Goal: Task Accomplishment & Management: Manage account settings

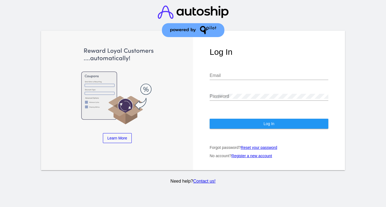
click at [236, 73] on input "Email" at bounding box center [269, 75] width 119 height 5
click at [0, 207] on com-1password-button at bounding box center [0, 207] width 0 height 0
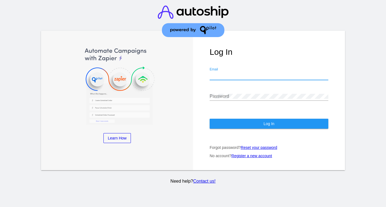
type input "[PERSON_NAME][EMAIL_ADDRESS][PERSON_NAME][DOMAIN_NAME]"
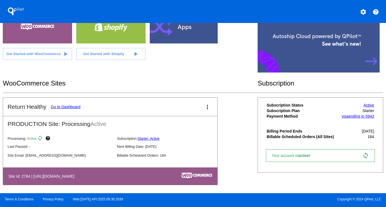
scroll to position [51, 0]
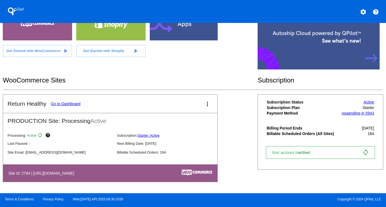
click at [67, 105] on link "Go to Dashboard" at bounding box center [66, 104] width 30 height 4
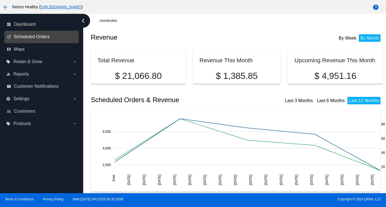
click at [32, 36] on span "Scheduled Orders" at bounding box center [32, 36] width 36 height 5
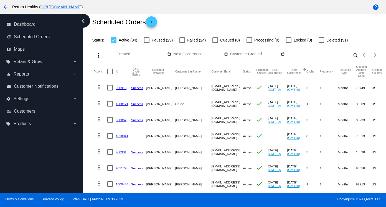
scroll to position [16, 0]
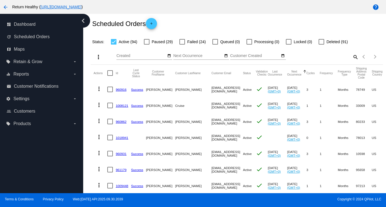
click at [180, 42] on div at bounding box center [182, 42] width 6 height 6
click at [182, 45] on input "Failed (24)" at bounding box center [182, 45] width 0 height 0
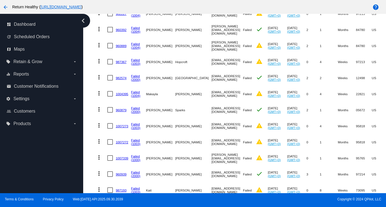
scroll to position [0, 0]
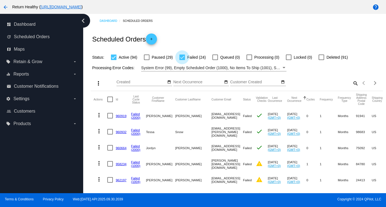
click at [184, 58] on div at bounding box center [182, 58] width 6 height 6
click at [182, 60] on input "Failed (24)" at bounding box center [182, 60] width 0 height 0
checkbox input "false"
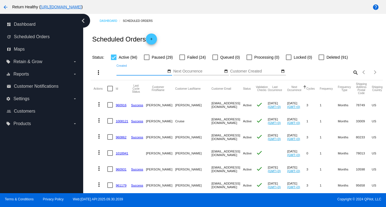
click at [142, 72] on input "Created" at bounding box center [141, 71] width 50 height 4
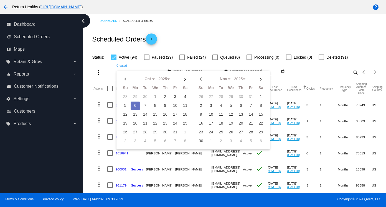
click at [135, 50] on div "Scheduled Orders add" at bounding box center [237, 39] width 292 height 22
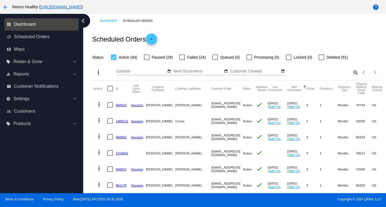
click at [23, 24] on span "Dashboard" at bounding box center [25, 24] width 22 height 5
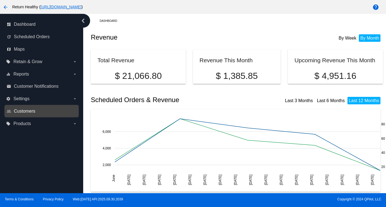
click at [31, 113] on span "Customers" at bounding box center [24, 111] width 21 height 5
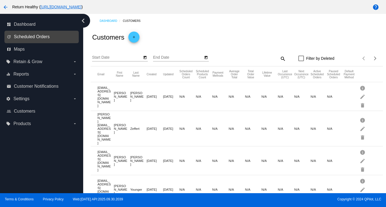
click at [26, 36] on span "Scheduled Orders" at bounding box center [32, 36] width 36 height 5
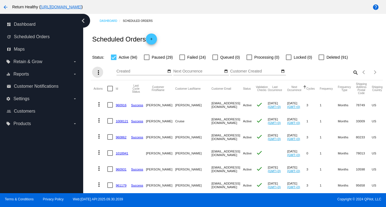
click at [99, 72] on mat-icon "more_vert" at bounding box center [98, 72] width 7 height 7
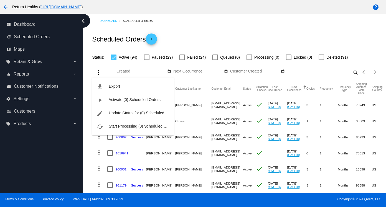
click at [99, 72] on div "file_download Export play_arrow Activate (0) Scheduled Orders edit Update Statu…" at bounding box center [133, 101] width 82 height 68
drag, startPoint x: 93, startPoint y: 69, endPoint x: 97, endPoint y: 69, distance: 3.4
click at [94, 69] on div "file_download Export play_arrow Activate (0) Scheduled Orders edit Update Statu…" at bounding box center [133, 101] width 82 height 68
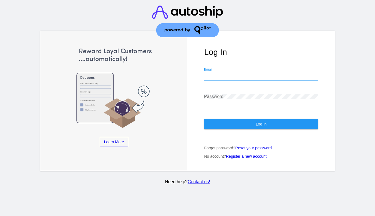
click at [225, 73] on input "Email" at bounding box center [261, 75] width 114 height 5
click at [0, 216] on com-1password-button at bounding box center [0, 216] width 0 height 0
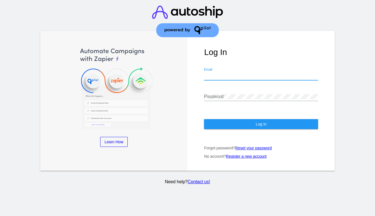
type input "[PERSON_NAME][EMAIL_ADDRESS][PERSON_NAME][DOMAIN_NAME]"
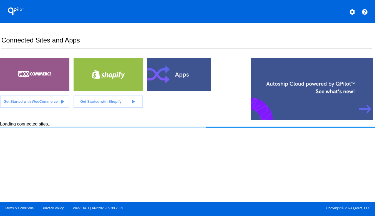
click at [36, 80] on div at bounding box center [34, 74] width 69 height 33
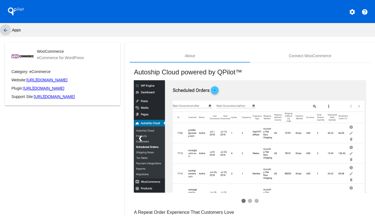
click at [5, 29] on mat-icon "arrow_back" at bounding box center [5, 30] width 7 height 7
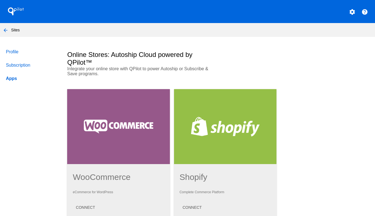
click at [3, 29] on mat-icon "arrow_back" at bounding box center [5, 30] width 7 height 7
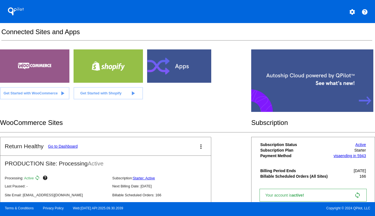
scroll to position [43, 0]
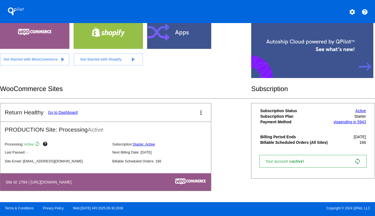
click at [67, 113] on link "Go to Dashboard" at bounding box center [63, 112] width 30 height 4
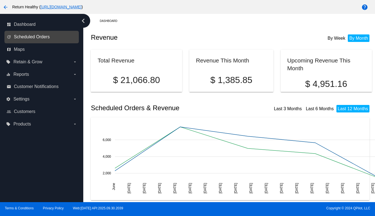
click at [29, 37] on span "Scheduled Orders" at bounding box center [32, 36] width 36 height 5
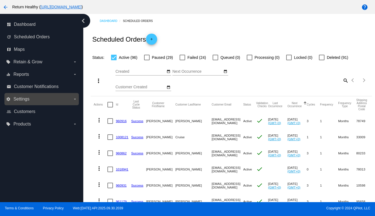
click at [49, 97] on label "settings Settings arrow_drop_down" at bounding box center [41, 99] width 71 height 9
click at [0, 0] on input "settings Settings arrow_drop_down" at bounding box center [0, 0] width 0 height 0
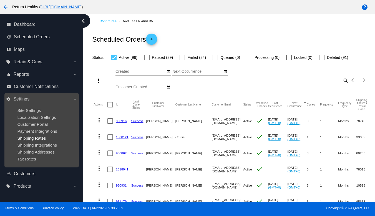
click at [38, 138] on span "Shipping Rates" at bounding box center [31, 138] width 29 height 5
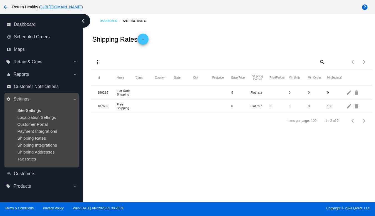
click at [35, 109] on span "Site Settings" at bounding box center [29, 110] width 24 height 5
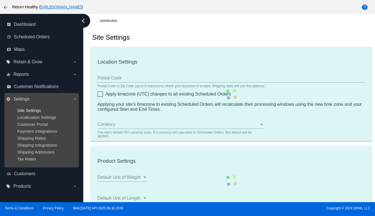
type input "00:00"
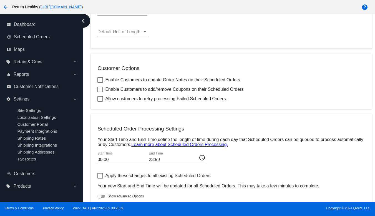
scroll to position [208, 0]
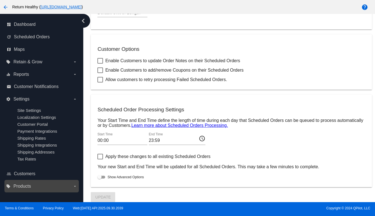
click at [31, 183] on label "local_offer Products arrow_drop_down" at bounding box center [41, 186] width 71 height 9
click at [0, 0] on input "local_offer Products arrow_drop_down" at bounding box center [0, 0] width 0 height 0
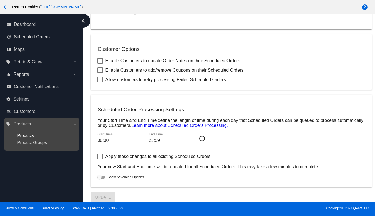
click at [29, 136] on span "Products" at bounding box center [25, 135] width 17 height 5
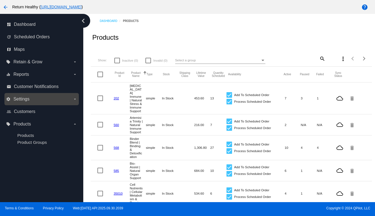
click at [24, 100] on span "Settings" at bounding box center [21, 99] width 16 height 5
click at [0, 0] on input "settings Settings arrow_drop_down" at bounding box center [0, 0] width 0 height 0
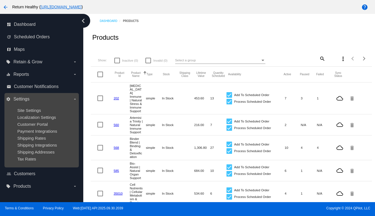
click at [24, 100] on span "Settings" at bounding box center [21, 99] width 16 height 5
click at [0, 0] on input "settings Settings arrow_drop_down" at bounding box center [0, 0] width 0 height 0
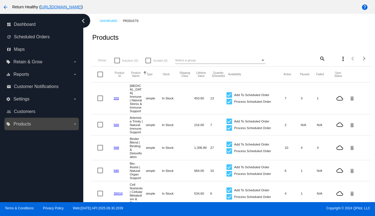
click at [27, 125] on span "Products" at bounding box center [21, 123] width 17 height 5
click at [0, 0] on input "local_offer Products arrow_drop_down" at bounding box center [0, 0] width 0 height 0
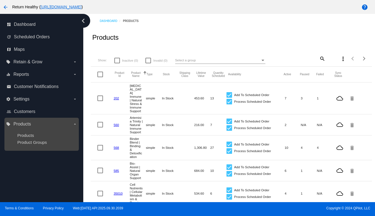
click at [27, 125] on span "Products" at bounding box center [21, 123] width 17 height 5
click at [0, 0] on input "local_offer Products arrow_drop_down" at bounding box center [0, 0] width 0 height 0
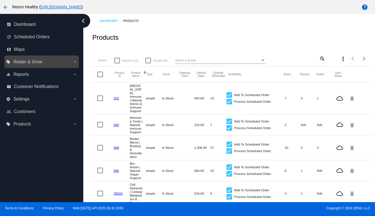
click at [45, 62] on label "local_offer Retain & Grow arrow_drop_down" at bounding box center [41, 61] width 71 height 9
click at [0, 0] on input "local_offer Retain & Grow arrow_drop_down" at bounding box center [0, 0] width 0 height 0
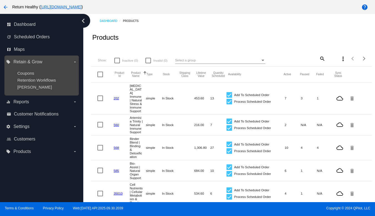
click at [45, 62] on label "local_offer Retain & Grow arrow_drop_down" at bounding box center [41, 61] width 71 height 9
click at [0, 0] on input "local_offer Retain & Grow arrow_drop_down" at bounding box center [0, 0] width 0 height 0
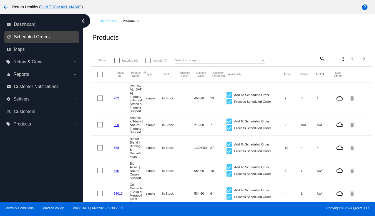
click at [39, 36] on span "Scheduled Orders" at bounding box center [32, 36] width 36 height 5
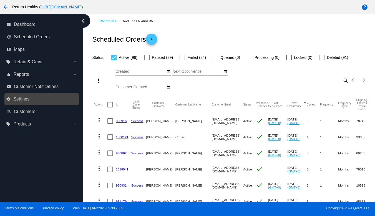
click at [24, 100] on span "Settings" at bounding box center [21, 99] width 16 height 5
click at [0, 0] on input "settings Settings arrow_drop_down" at bounding box center [0, 0] width 0 height 0
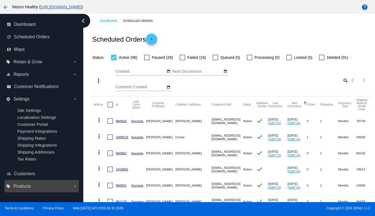
click at [27, 186] on span "Products" at bounding box center [21, 186] width 17 height 5
click at [0, 0] on input "local_offer Products arrow_drop_down" at bounding box center [0, 0] width 0 height 0
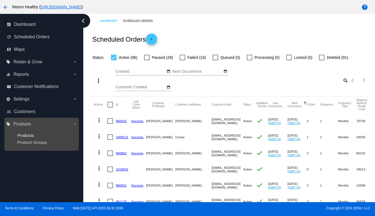
click at [26, 135] on span "Products" at bounding box center [25, 135] width 17 height 5
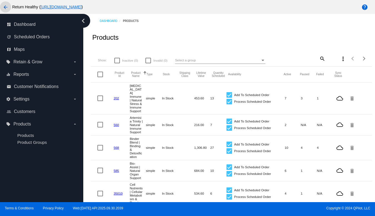
click at [6, 7] on mat-icon "arrow_back" at bounding box center [5, 7] width 7 height 7
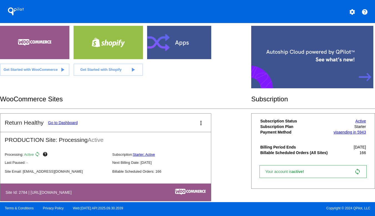
scroll to position [43, 0]
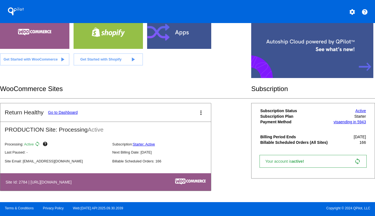
click at [353, 12] on mat-icon "settings" at bounding box center [352, 12] width 7 height 7
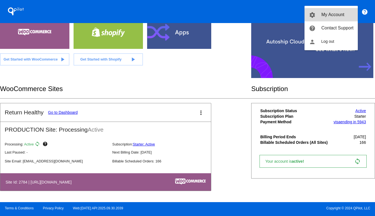
click at [335, 15] on span "My Account" at bounding box center [332, 14] width 23 height 5
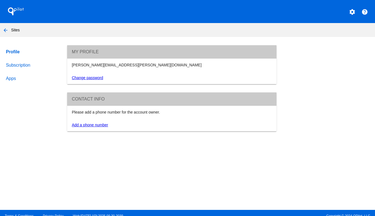
click at [21, 67] on link "Subscription" at bounding box center [31, 65] width 53 height 13
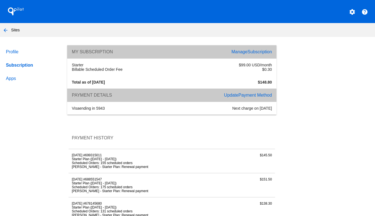
click at [11, 80] on link "Apps" at bounding box center [31, 78] width 53 height 13
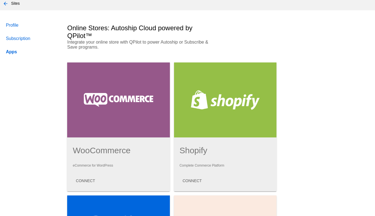
scroll to position [1, 0]
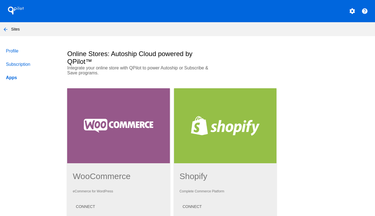
click at [7, 29] on mat-icon "arrow_back" at bounding box center [5, 29] width 7 height 7
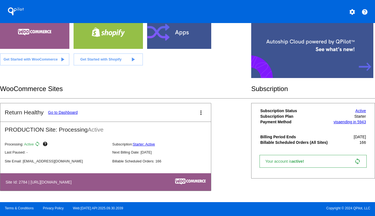
scroll to position [43, 0]
click at [64, 112] on link "Go to Dashboard" at bounding box center [63, 112] width 30 height 4
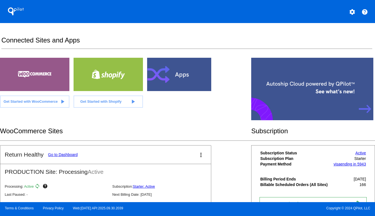
click at [202, 155] on mat-icon "more_vert" at bounding box center [200, 154] width 7 height 7
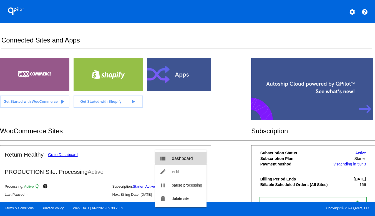
click at [184, 158] on span "dashboard" at bounding box center [182, 158] width 21 height 5
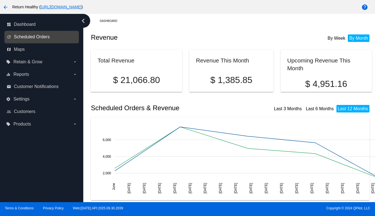
click at [48, 37] on span "Scheduled Orders" at bounding box center [32, 36] width 36 height 5
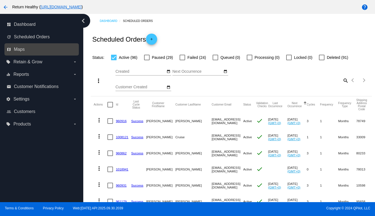
click at [37, 50] on link "map Maps" at bounding box center [42, 49] width 70 height 9
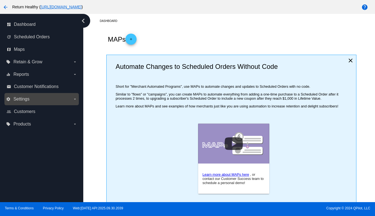
click at [39, 99] on label "settings Settings arrow_drop_down" at bounding box center [41, 99] width 71 height 9
click at [0, 0] on input "settings Settings arrow_drop_down" at bounding box center [0, 0] width 0 height 0
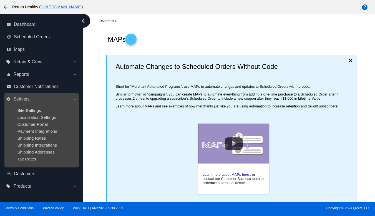
click at [39, 111] on span "Site Settings" at bounding box center [29, 110] width 24 height 5
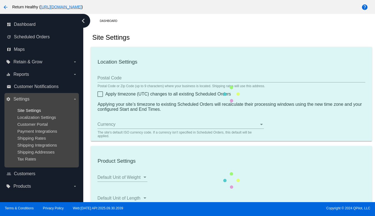
type input "00:00"
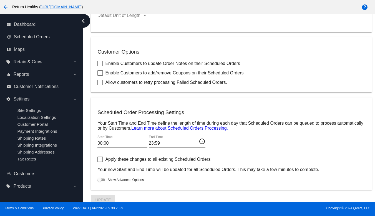
scroll to position [208, 0]
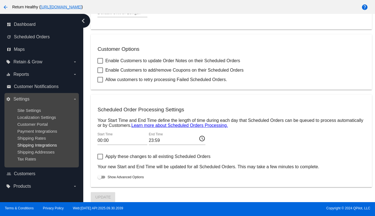
click at [49, 145] on span "Shipping Integrations" at bounding box center [37, 145] width 40 height 5
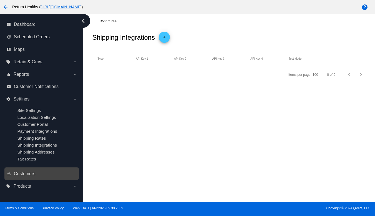
click at [39, 173] on link "people_outline Customers" at bounding box center [42, 173] width 70 height 9
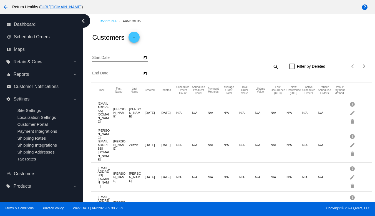
click at [57, 186] on label "local_offer Products arrow_drop_down" at bounding box center [41, 186] width 71 height 9
click at [0, 0] on input "local_offer Products arrow_drop_down" at bounding box center [0, 0] width 0 height 0
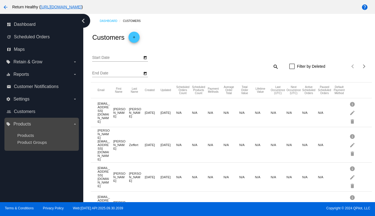
click at [27, 123] on span "Products" at bounding box center [21, 123] width 17 height 5
click at [0, 0] on input "local_offer Products arrow_drop_down" at bounding box center [0, 0] width 0 height 0
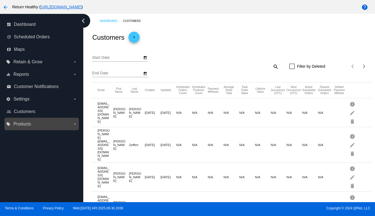
click at [27, 123] on span "Products" at bounding box center [21, 123] width 17 height 5
click at [0, 0] on input "local_offer Products arrow_drop_down" at bounding box center [0, 0] width 0 height 0
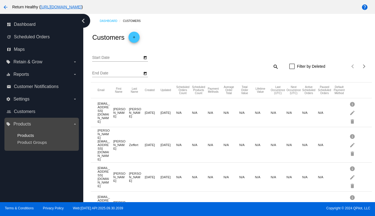
click at [31, 135] on span "Products" at bounding box center [25, 135] width 17 height 5
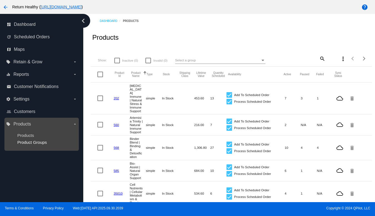
click at [34, 143] on span "Product Groups" at bounding box center [31, 142] width 29 height 5
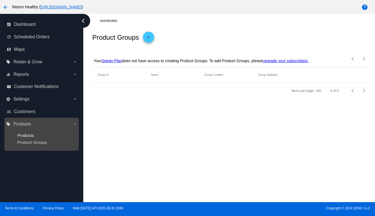
click at [31, 135] on span "Products" at bounding box center [25, 135] width 17 height 5
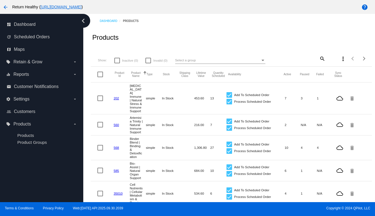
click at [118, 97] on link "202" at bounding box center [115, 98] width 5 height 4
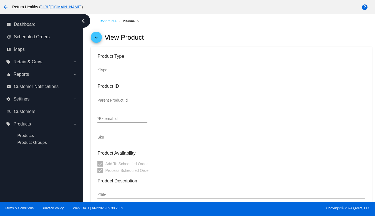
type input "simple"
type input "202"
type input "AI120"
type input "Adaptogen Immune | Natural Stress & Immune Support"
type input "42"
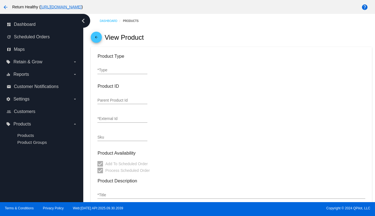
type input "37.8"
type input "2.5"
type input "4.75"
type input "5"
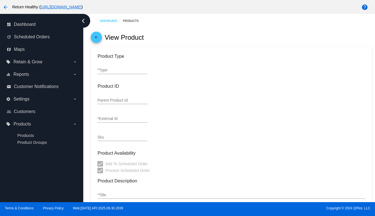
type input "In Stock"
click at [95, 37] on mat-icon "arrow_back" at bounding box center [96, 38] width 7 height 7
